Goal: Check status: Check status

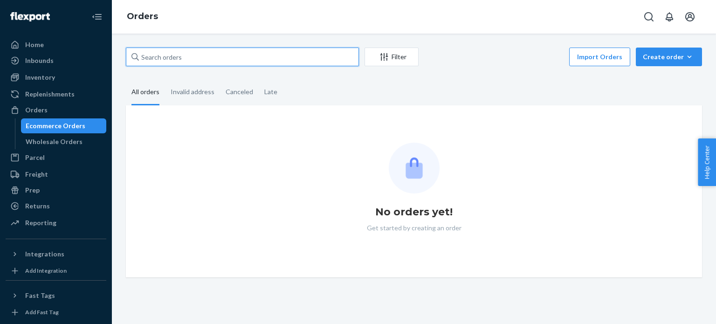
click at [209, 62] on input "text" at bounding box center [242, 57] width 233 height 19
paste input "PW120630538"
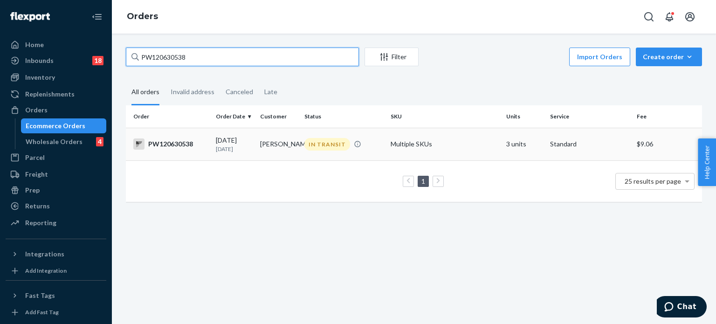
type input "PW120630538"
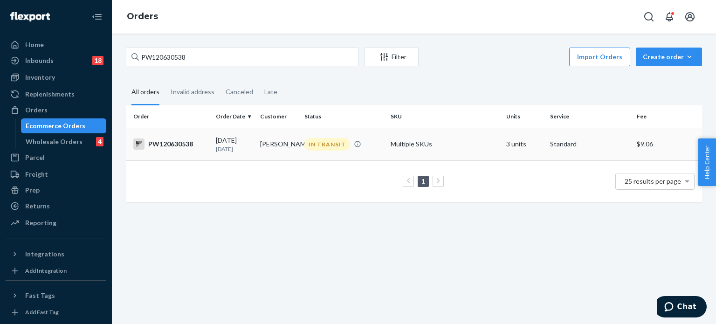
click at [376, 140] on div "IN TRANSIT" at bounding box center [344, 144] width 83 height 13
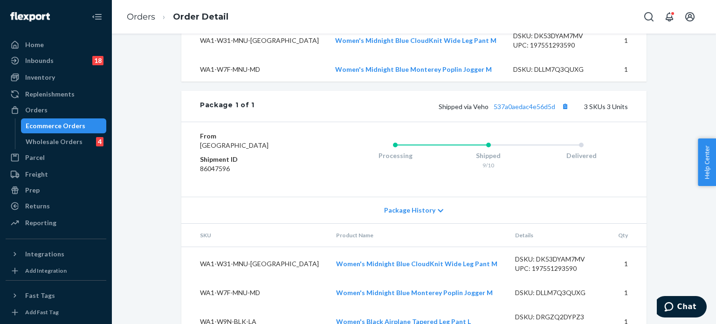
scroll to position [377, 0]
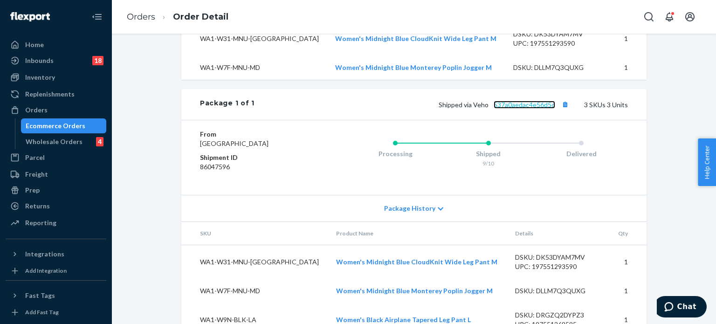
click at [512, 109] on link "537a0aedac4e56d5d" at bounding box center [525, 105] width 62 height 8
